Goal: Check status: Check status

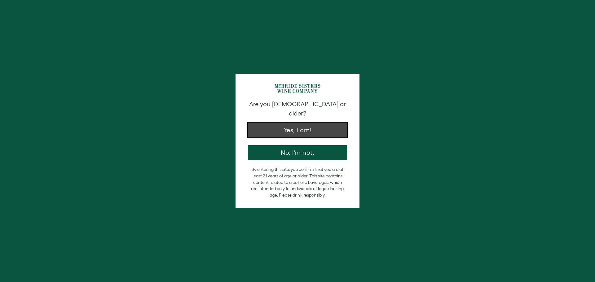
click at [295, 129] on button "Yes, I am!" at bounding box center [297, 130] width 99 height 15
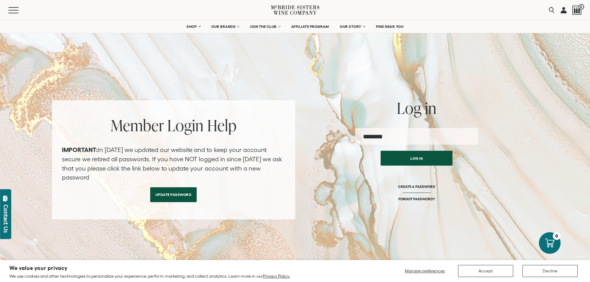
click at [399, 137] on input "email" at bounding box center [416, 136] width 123 height 16
type input "**********"
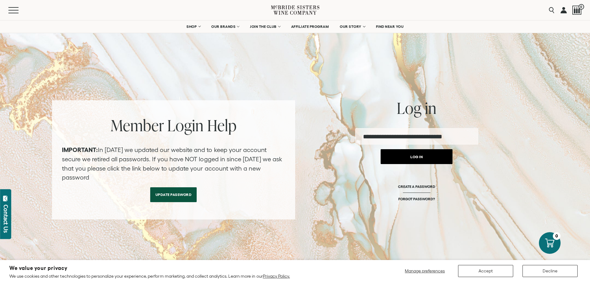
click at [414, 156] on button "Log in" at bounding box center [417, 156] width 72 height 15
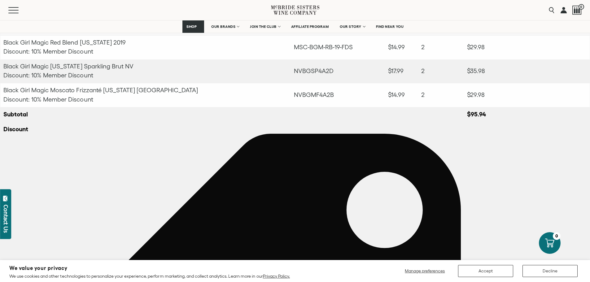
scroll to position [62, 0]
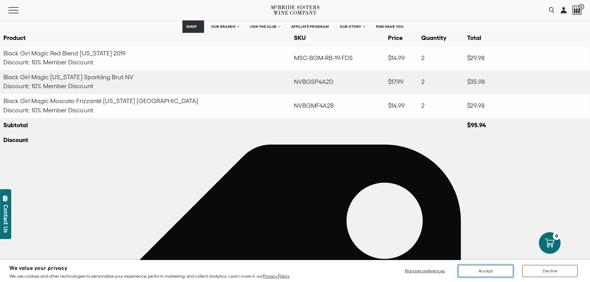
click at [483, 272] on button "Accept" at bounding box center [485, 271] width 55 height 12
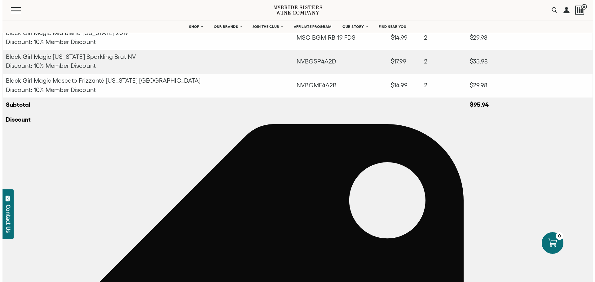
scroll to position [0, 0]
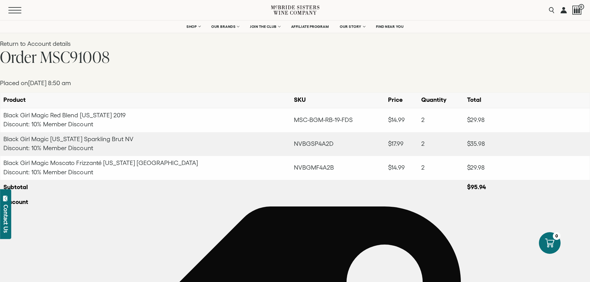
click at [14, 9] on button "Menu" at bounding box center [19, 10] width 22 height 6
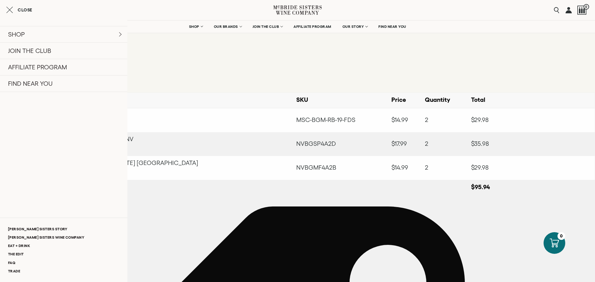
click at [203, 48] on h2 "Order MSC91008" at bounding box center [297, 56] width 595 height 17
